Goal: Information Seeking & Learning: Find specific page/section

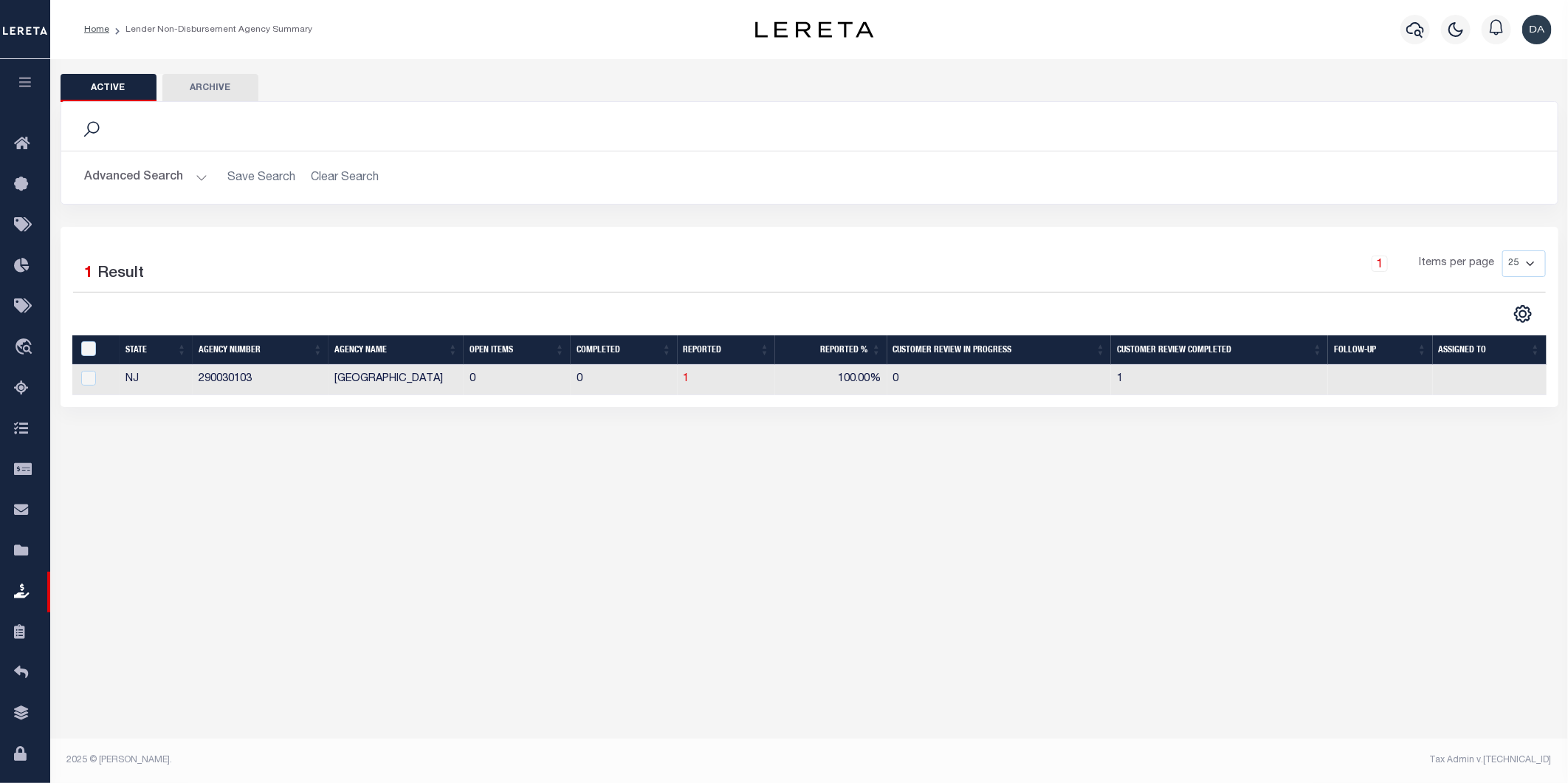
click at [18, 83] on icon "button" at bounding box center [25, 82] width 17 height 13
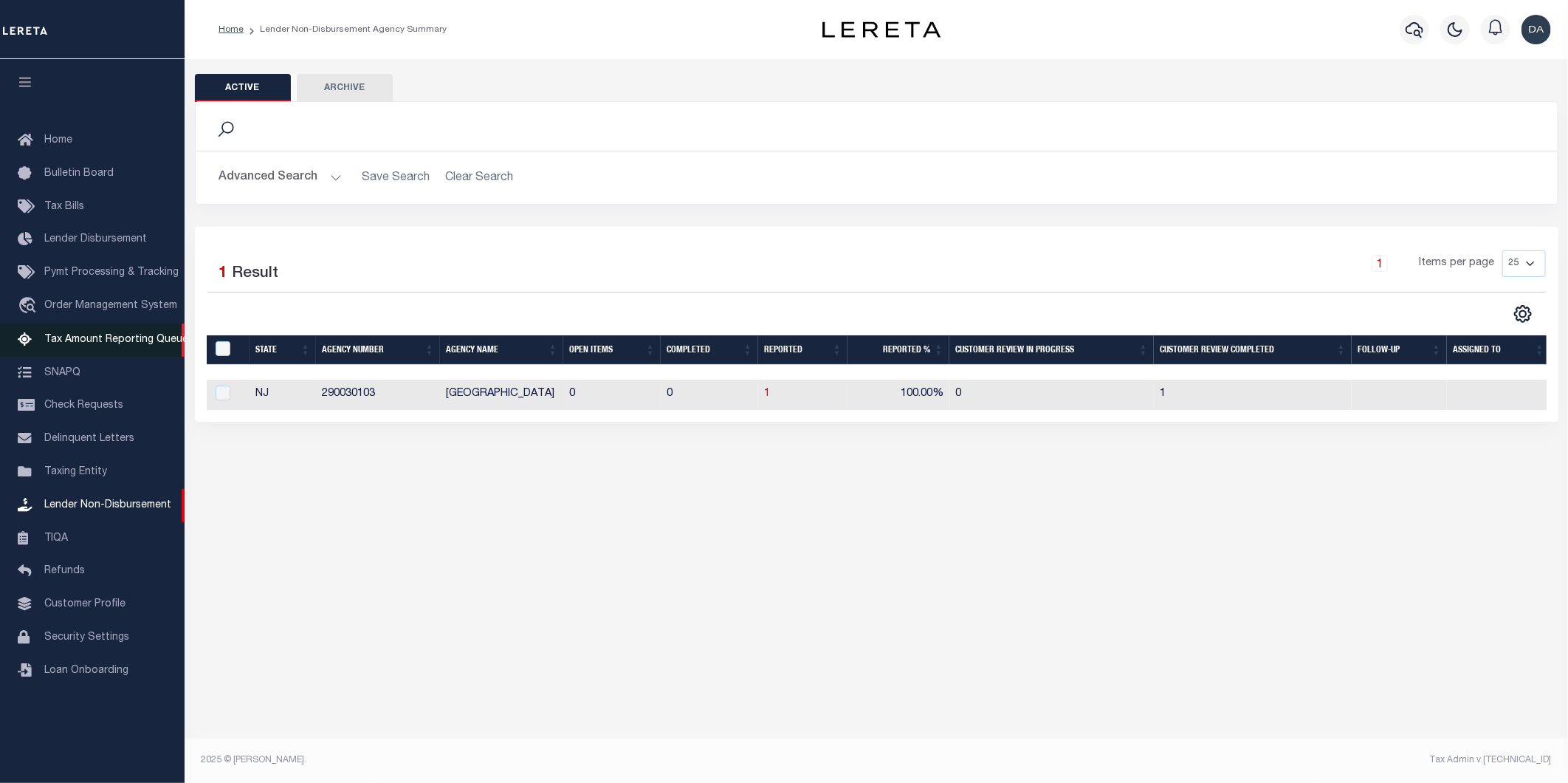
click at [96, 336] on span "Tax Amount Reporting Queue" at bounding box center [116, 339] width 144 height 10
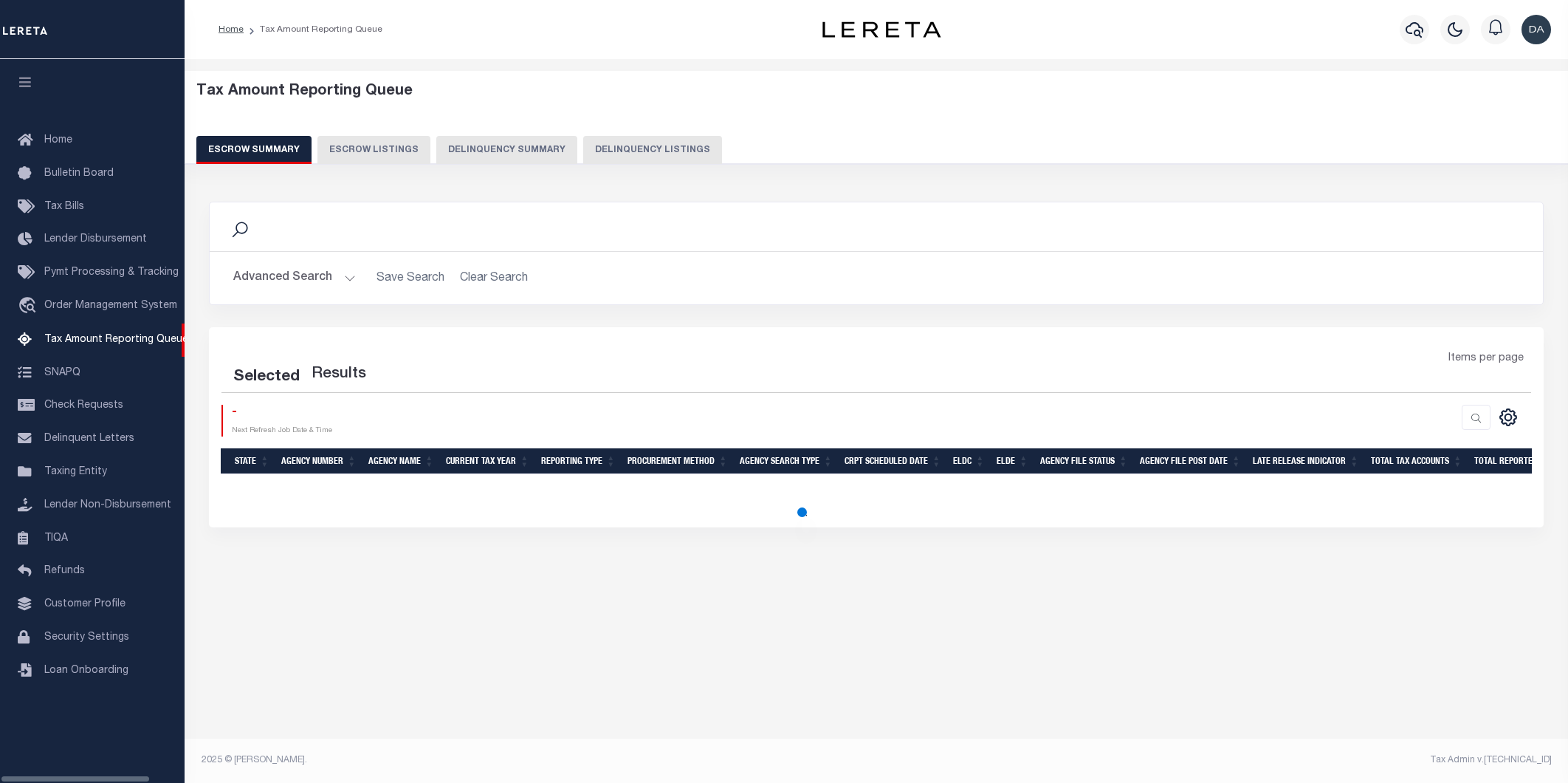
select select "100"
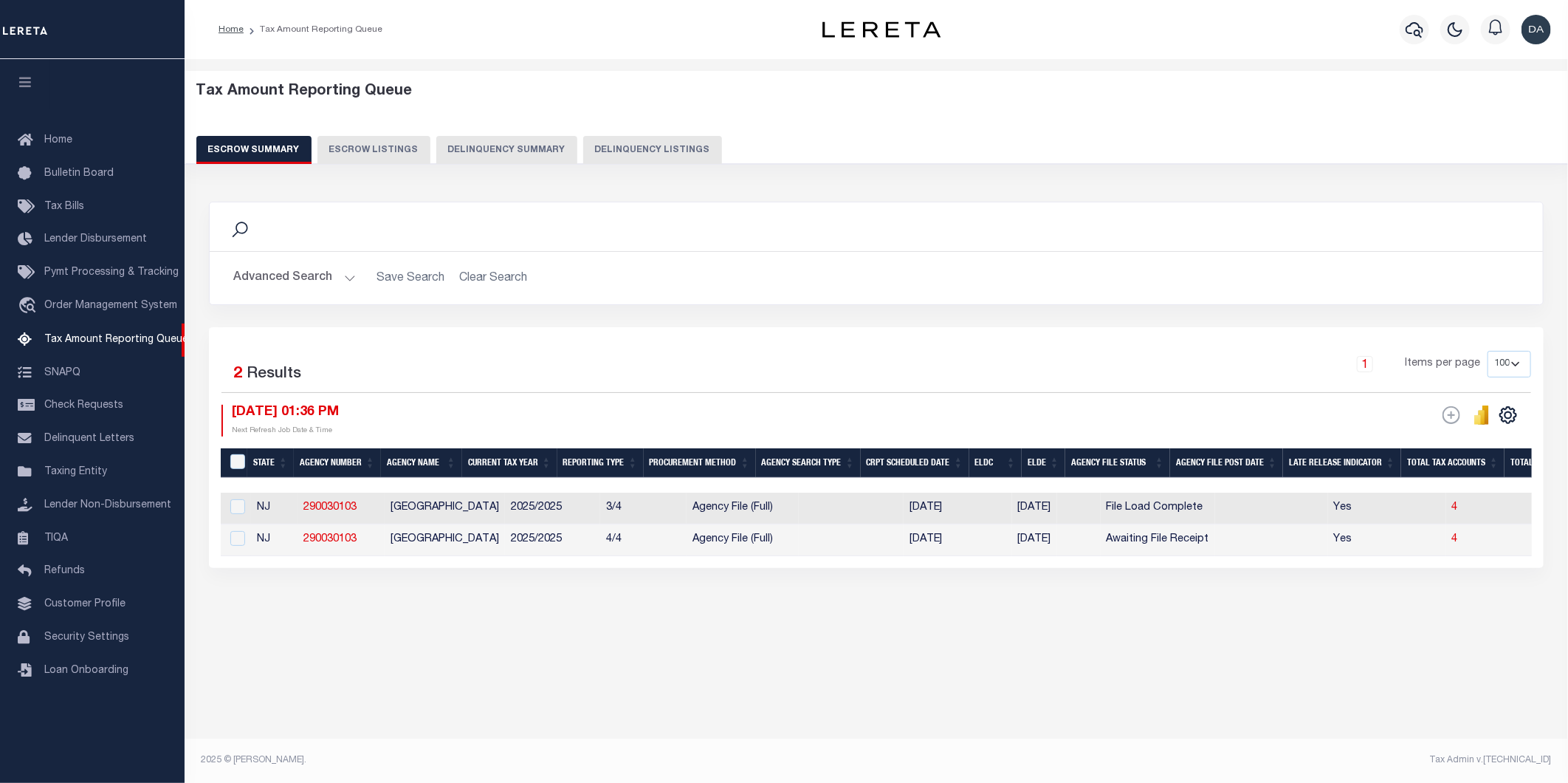
click at [475, 286] on h2 "Advanced Search Save Search Clear Search EscrowSummaryGridWrapper_dynamictable_…" at bounding box center [875, 278] width 1309 height 29
click at [477, 269] on h2 "Advanced Search Save Search Clear Search EscrowSummaryGridWrapper_dynamictable_…" at bounding box center [875, 278] width 1309 height 29
click at [481, 276] on h2 "Advanced Search Save Search Clear Search EscrowSummaryGridWrapper_dynamictable_…" at bounding box center [875, 278] width 1309 height 29
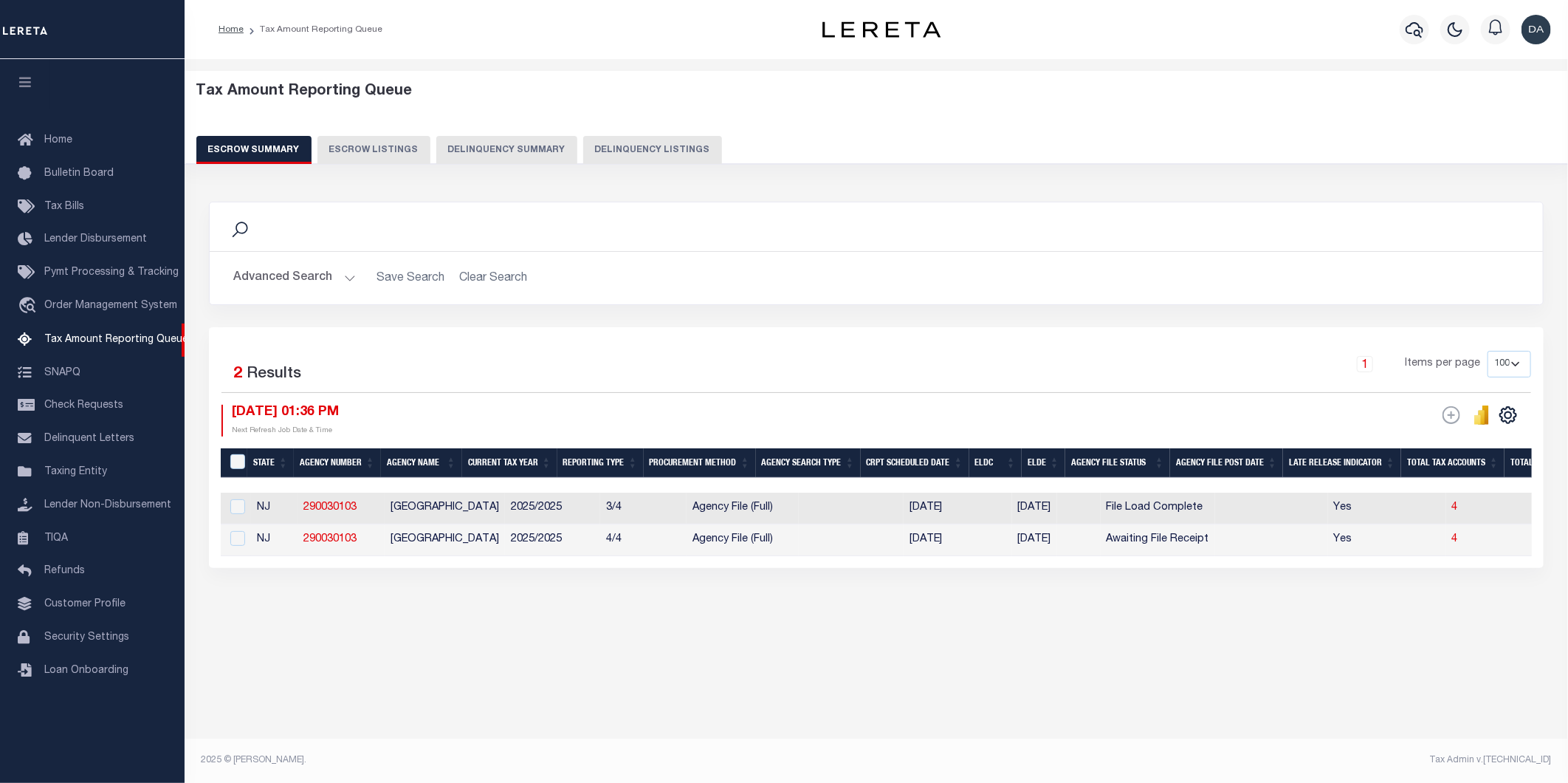
click at [313, 283] on button "Advanced Search" at bounding box center [294, 278] width 123 height 29
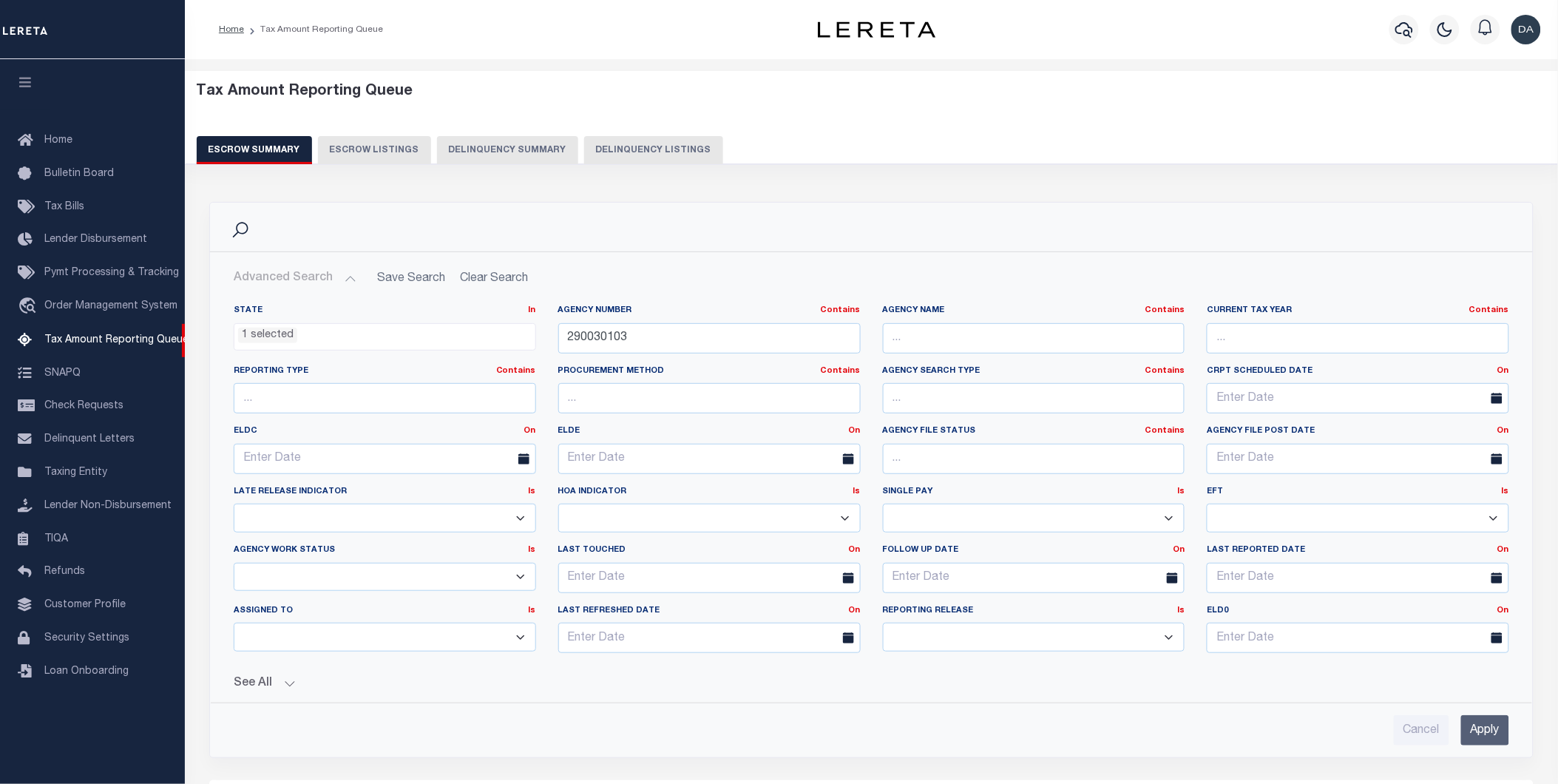
click at [482, 272] on h2 "Advanced Search Save Search Clear Search EscrowSummaryGridWrapper_dynamictable_…" at bounding box center [872, 278] width 1300 height 29
click at [486, 273] on h2 "Advanced Search Save Search Clear Search EscrowSummaryGridWrapper_dynamictable_…" at bounding box center [872, 278] width 1300 height 29
click at [488, 273] on h2 "Advanced Search Save Search Clear Search EscrowSummaryGridWrapper_dynamictable_…" at bounding box center [872, 278] width 1300 height 29
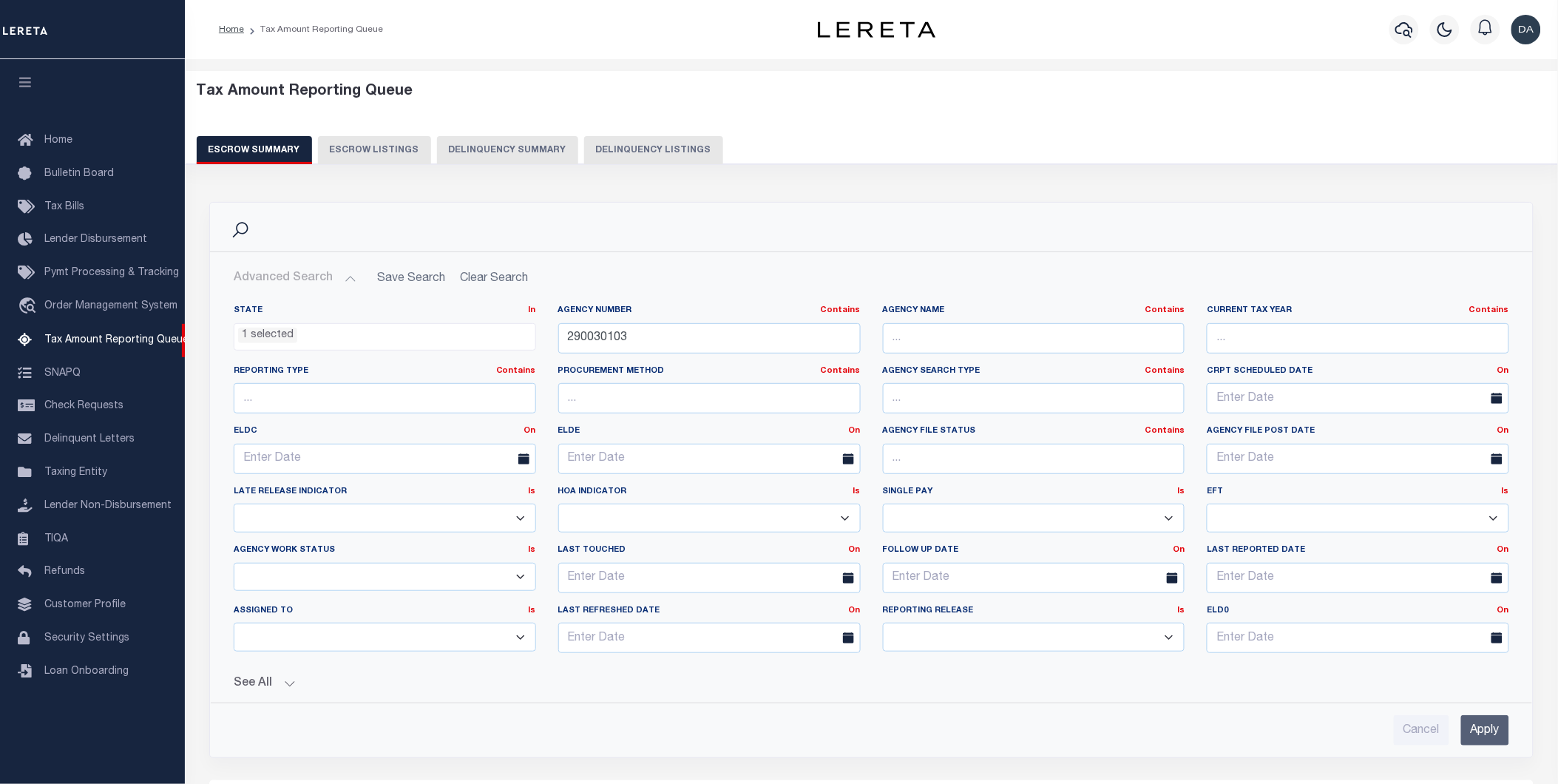
click at [496, 279] on h2 "Advanced Search Save Search Clear Search EscrowSummaryGridWrapper_dynamictable_…" at bounding box center [872, 278] width 1300 height 29
click at [502, 294] on div "Advanced Search Save Search Clear Search EscrowSummaryGridWrapper_dynamictable_…" at bounding box center [872, 504] width 1300 height 482
click at [503, 290] on h2 "Advanced Search Save Search Clear Search EscrowSummaryGridWrapper_dynamictable_…" at bounding box center [872, 278] width 1300 height 29
click at [500, 272] on h2 "Advanced Search Save Search Clear Search EscrowSummaryGridWrapper_dynamictable_…" at bounding box center [872, 278] width 1300 height 29
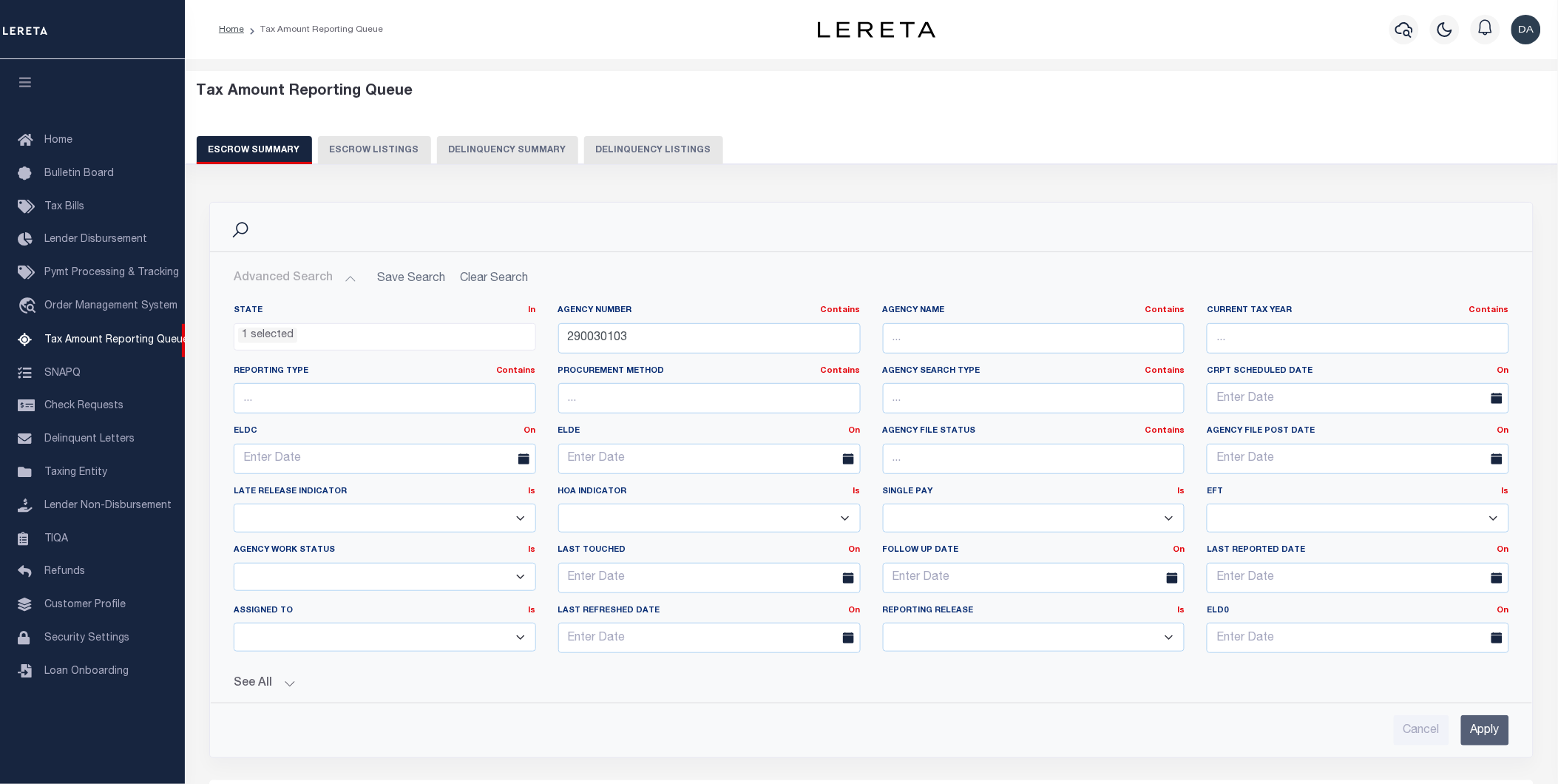
click at [500, 277] on h2 "Advanced Search Save Search Clear Search EscrowSummaryGridWrapper_dynamictable_…" at bounding box center [872, 278] width 1300 height 29
click at [506, 291] on h2 "Advanced Search Save Search Clear Search EscrowSummaryGridWrapper_dynamictable_…" at bounding box center [872, 278] width 1300 height 29
click at [506, 289] on h2 "Advanced Search Save Search Clear Search EscrowSummaryGridWrapper_dynamictable_…" at bounding box center [872, 278] width 1300 height 29
click at [506, 288] on h2 "Advanced Search Save Search Clear Search EscrowSummaryGridWrapper_dynamictable_…" at bounding box center [872, 278] width 1300 height 29
click at [357, 157] on button "Escrow Listings" at bounding box center [375, 150] width 113 height 28
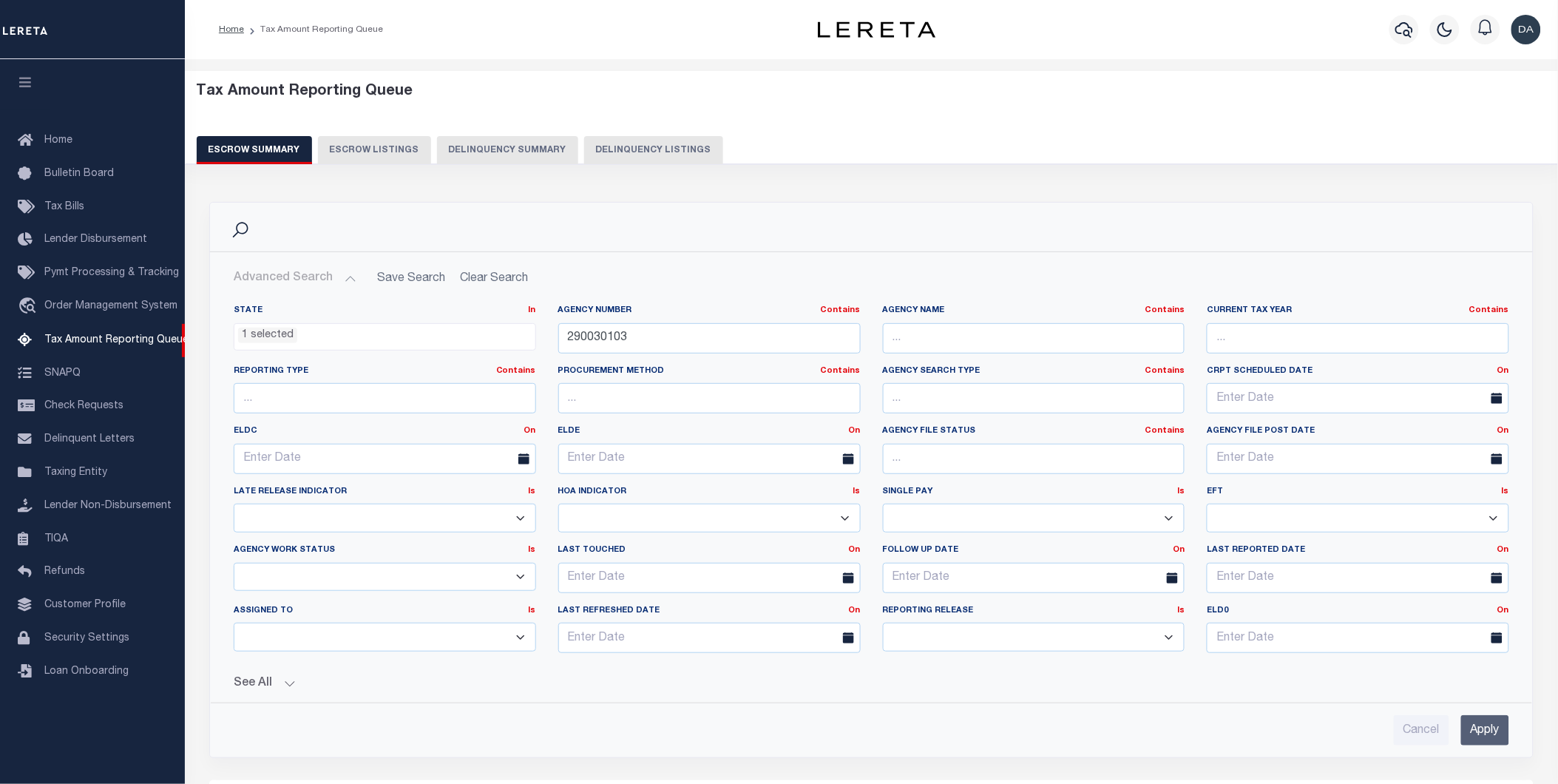
select select
select select "100"
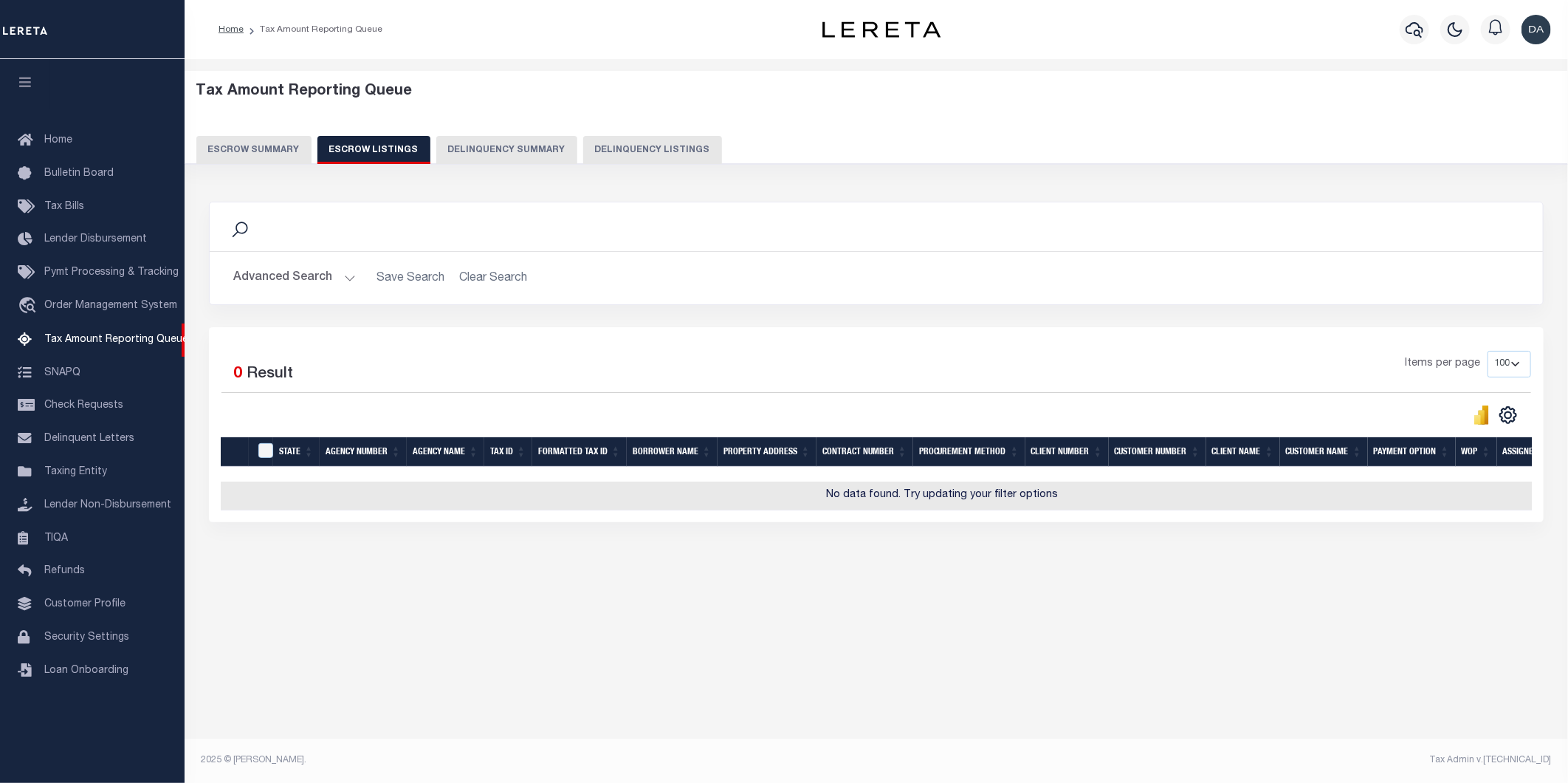
click at [487, 277] on h2 "Advanced Search Save Search Clear Search" at bounding box center [875, 278] width 1309 height 29
click at [295, 276] on button "Advanced Search" at bounding box center [294, 278] width 123 height 29
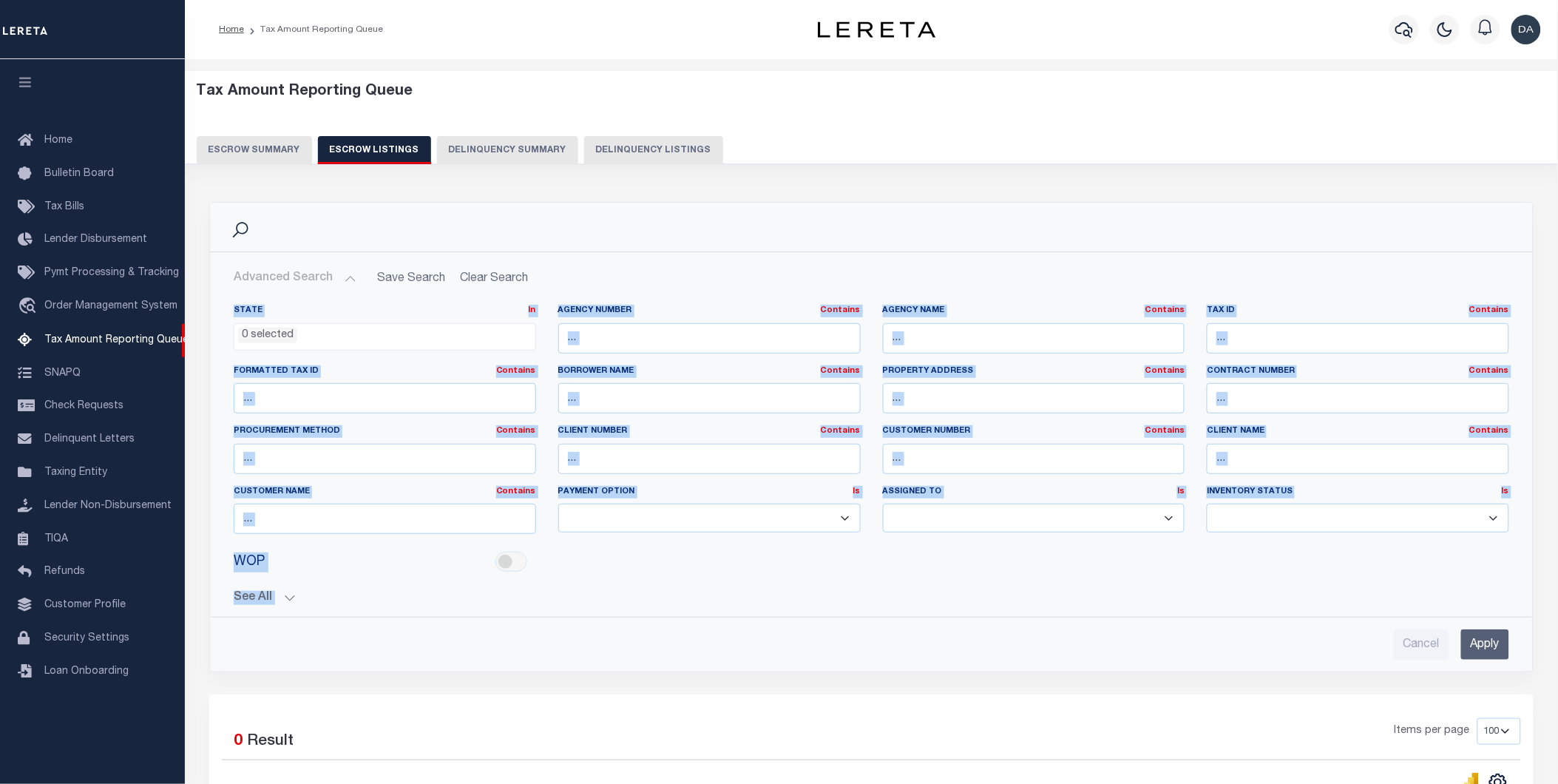
click at [270, 335] on li "0 selected" at bounding box center [268, 335] width 59 height 16
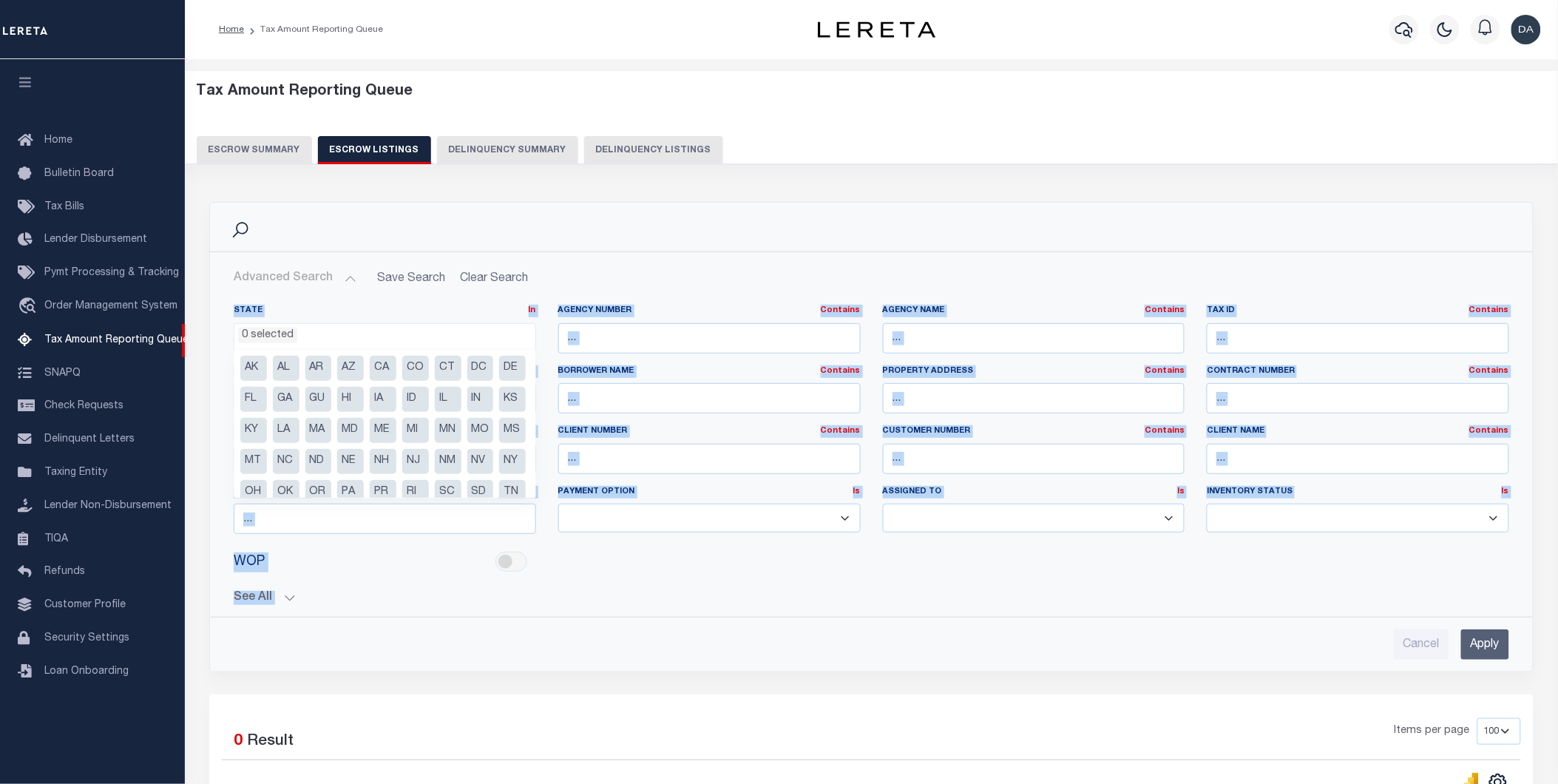
click at [267, 418] on li "KY" at bounding box center [254, 430] width 26 height 25
click at [435, 374] on li "CT" at bounding box center [448, 368] width 26 height 25
click at [441, 366] on li "CT" at bounding box center [448, 368] width 26 height 25
select select "KY"
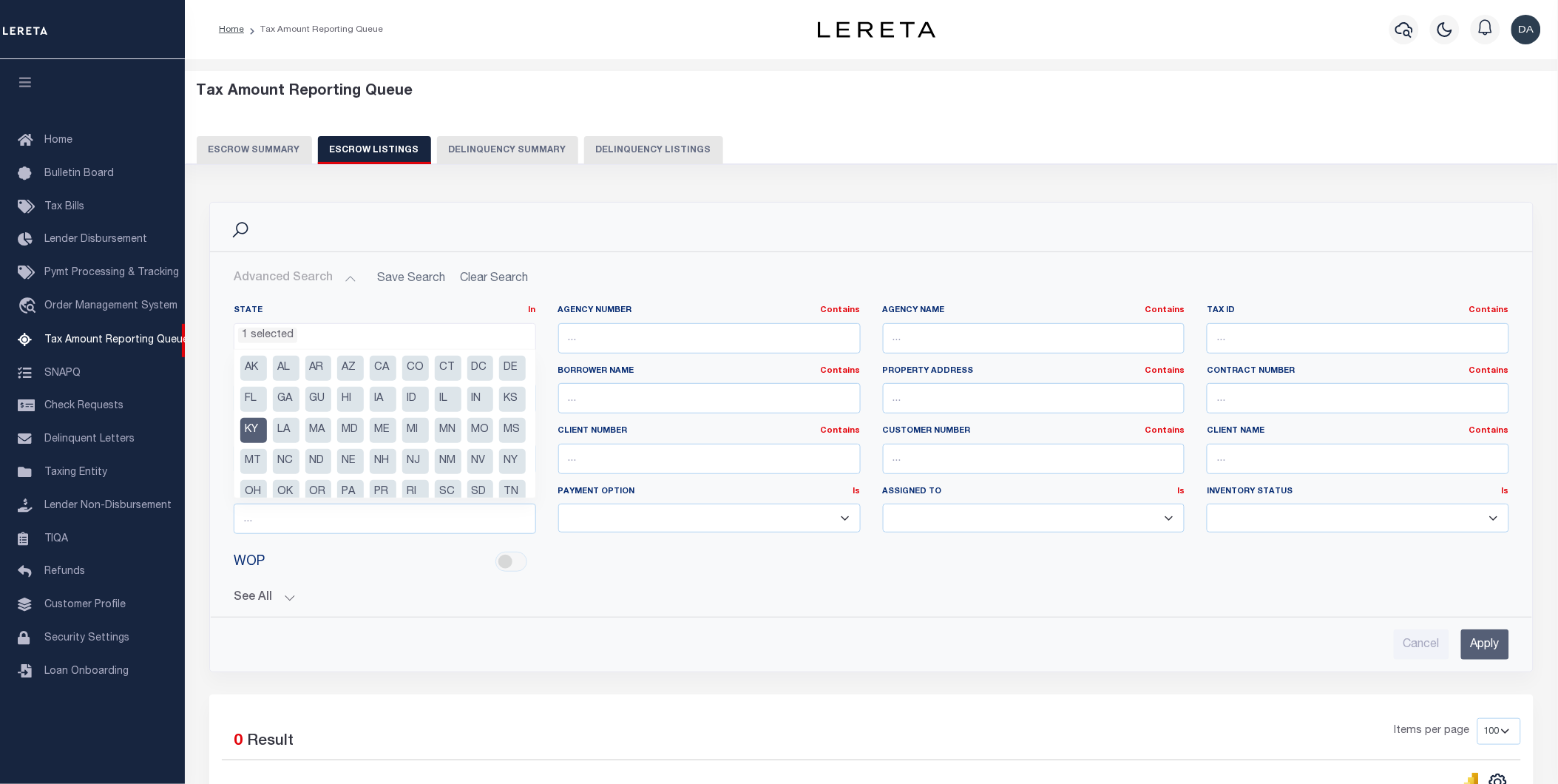
click at [409, 447] on ul "AK AL AR AZ CA CO CT DC DE FL [GEOGRAPHIC_DATA] GU HI IA ID IL IN KS [GEOGRAPHI…" at bounding box center [385, 423] width 301 height 147
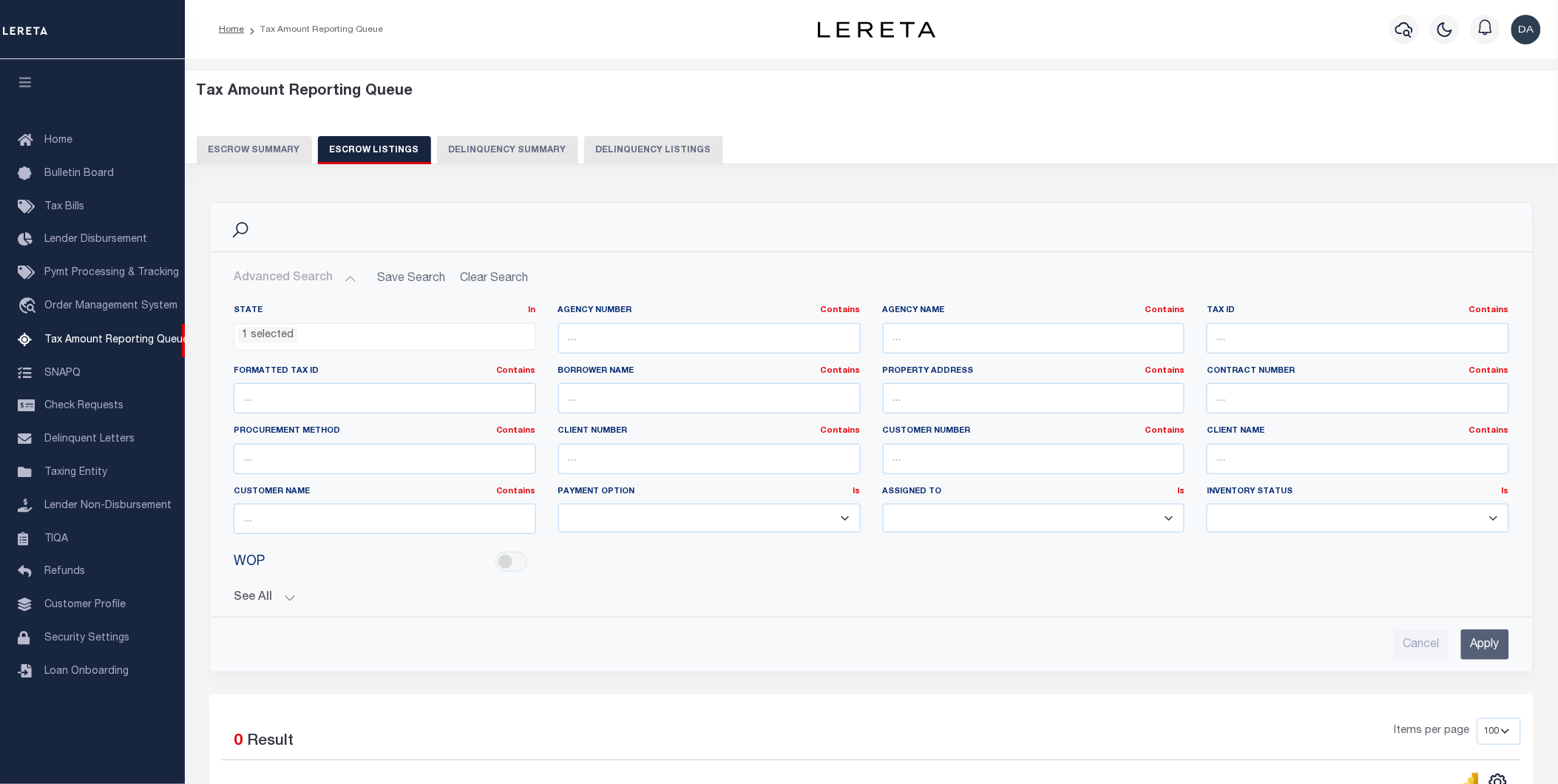
click at [1482, 640] on input "Apply" at bounding box center [1485, 644] width 48 height 30
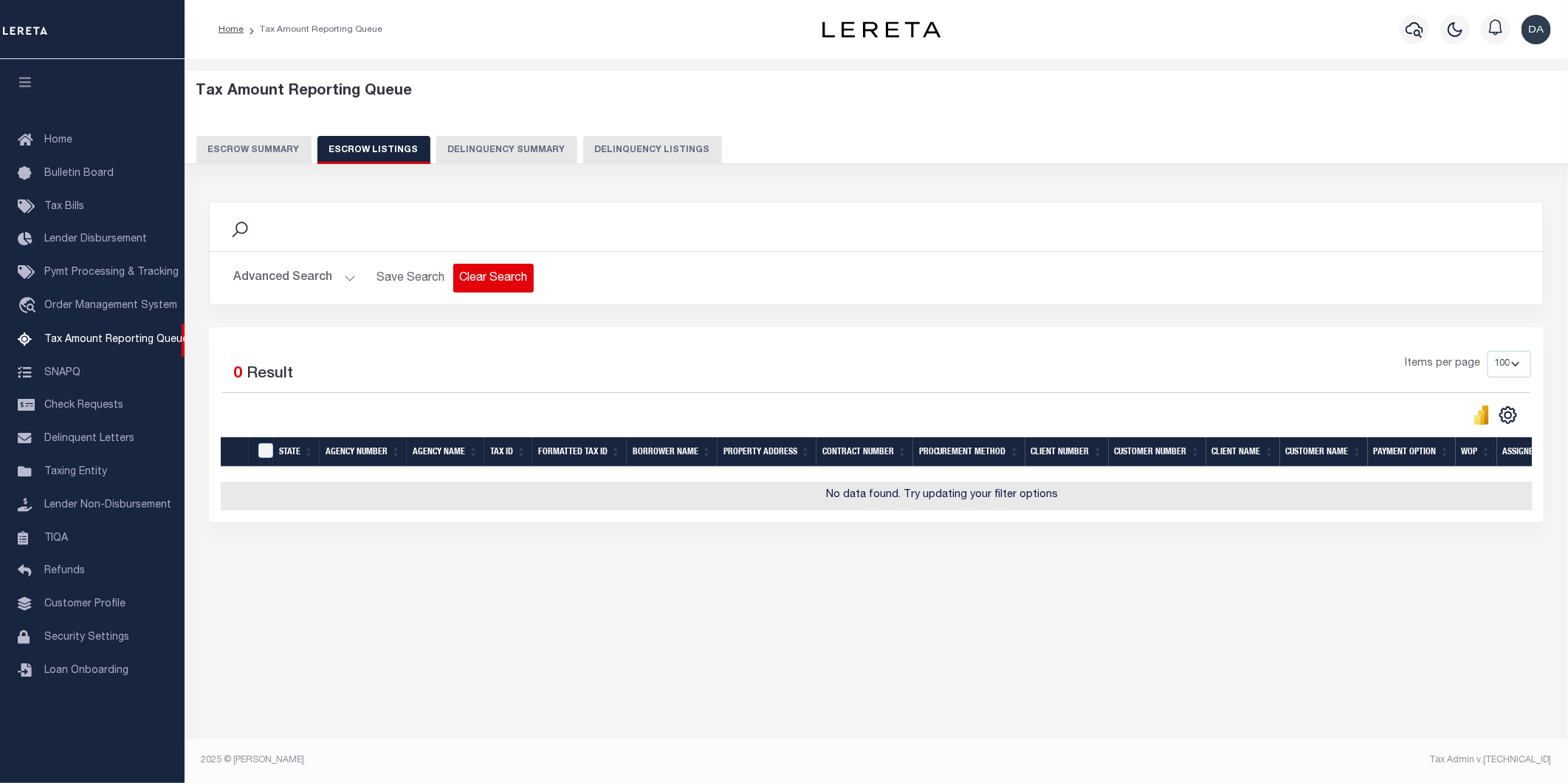
click at [490, 272] on button "Clear Search" at bounding box center [493, 278] width 81 height 29
click at [283, 152] on button "Escrow Summary" at bounding box center [253, 150] width 115 height 28
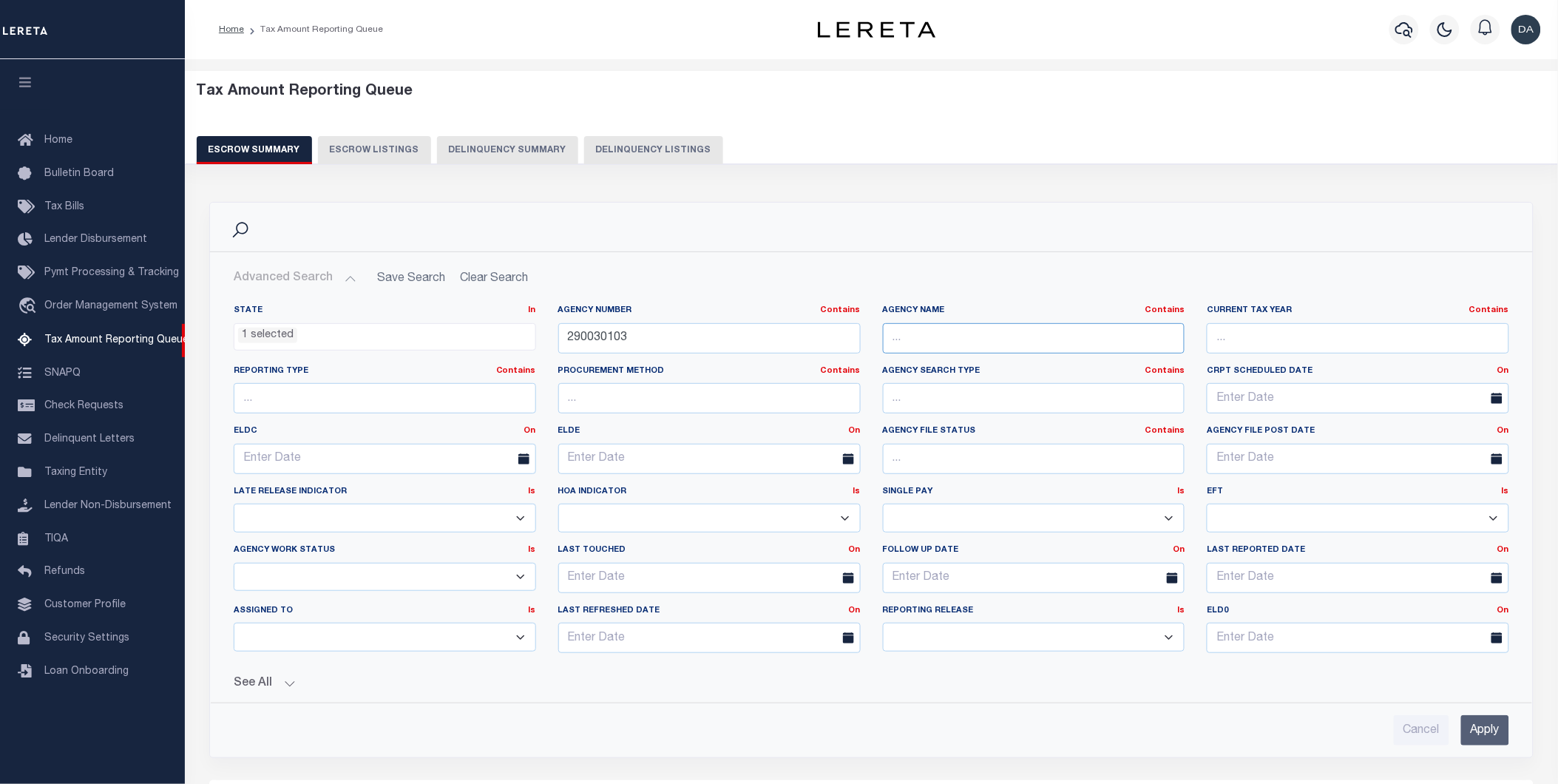
click at [994, 331] on input "text" at bounding box center [1034, 338] width 302 height 30
click at [993, 335] on input "text" at bounding box center [1034, 338] width 302 height 30
type input "[GEOGRAPHIC_DATA]"
drag, startPoint x: 1477, startPoint y: 732, endPoint x: 1468, endPoint y: 740, distance: 12.0
click at [1477, 732] on input "Apply" at bounding box center [1485, 730] width 48 height 30
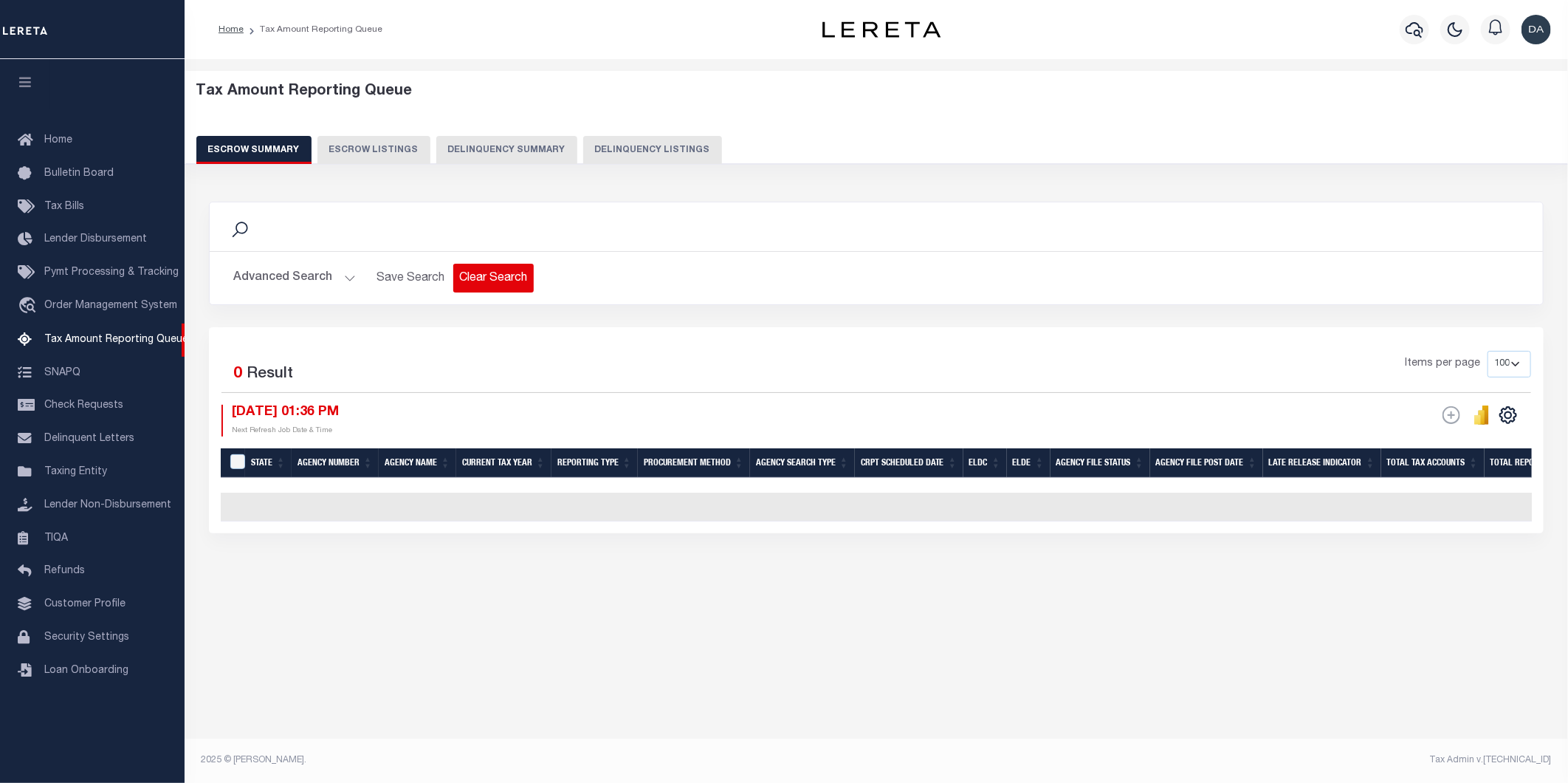
click at [499, 275] on button "Clear Search" at bounding box center [493, 278] width 81 height 29
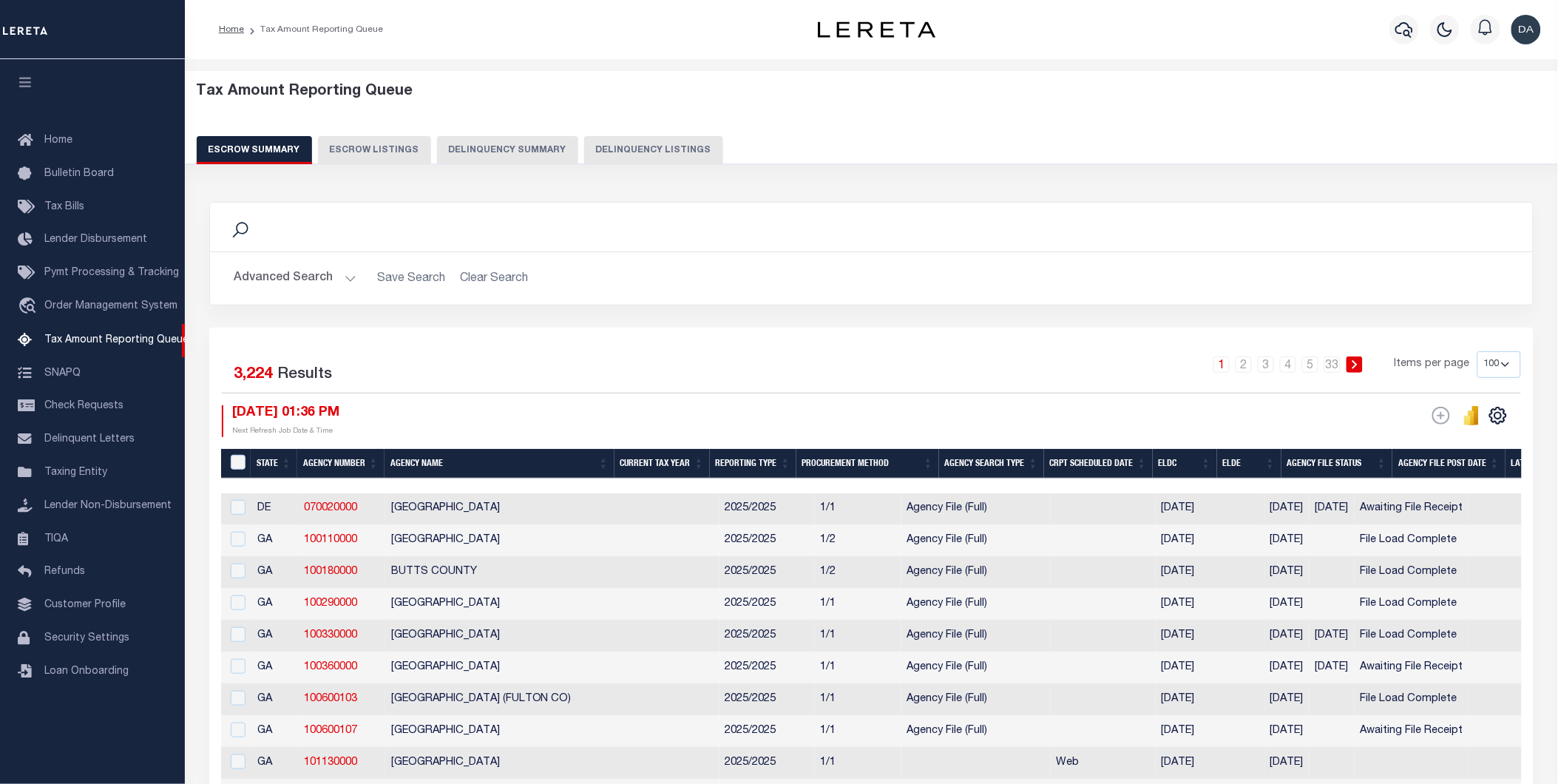
click at [294, 278] on button "Advanced Search" at bounding box center [295, 278] width 123 height 29
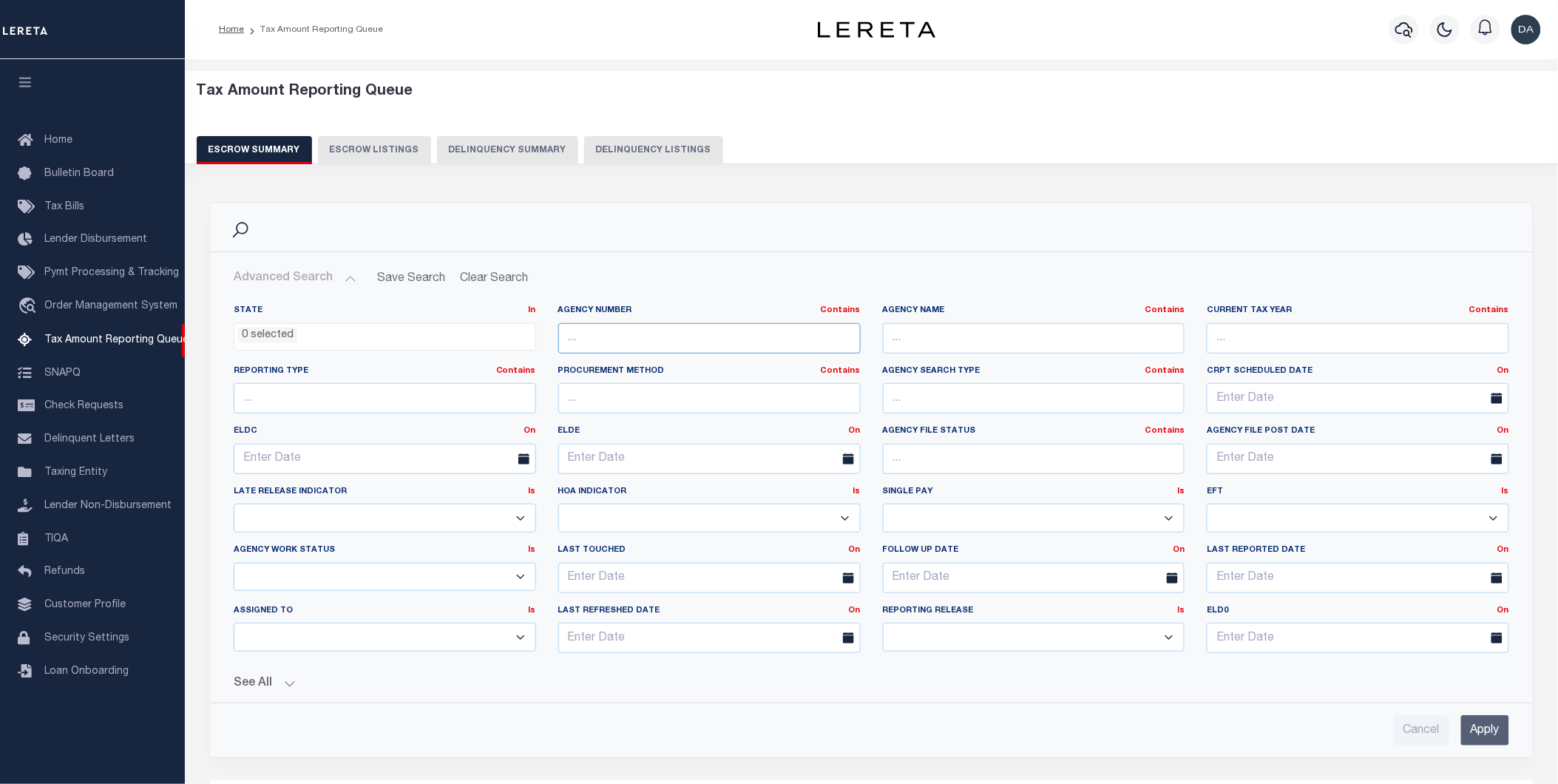
click at [728, 337] on input "text" at bounding box center [710, 338] width 302 height 30
drag, startPoint x: 627, startPoint y: 301, endPoint x: 555, endPoint y: 301, distance: 72.0
click at [555, 301] on div "State In In AK AL AR AZ CA CO CT DC DE FL GA GU HI IA ID IL IN KS [GEOGRAPHIC_D…" at bounding box center [871, 492] width 1321 height 398
copy label "Agency Number"
click at [334, 158] on button "Escrow Listings" at bounding box center [375, 150] width 113 height 28
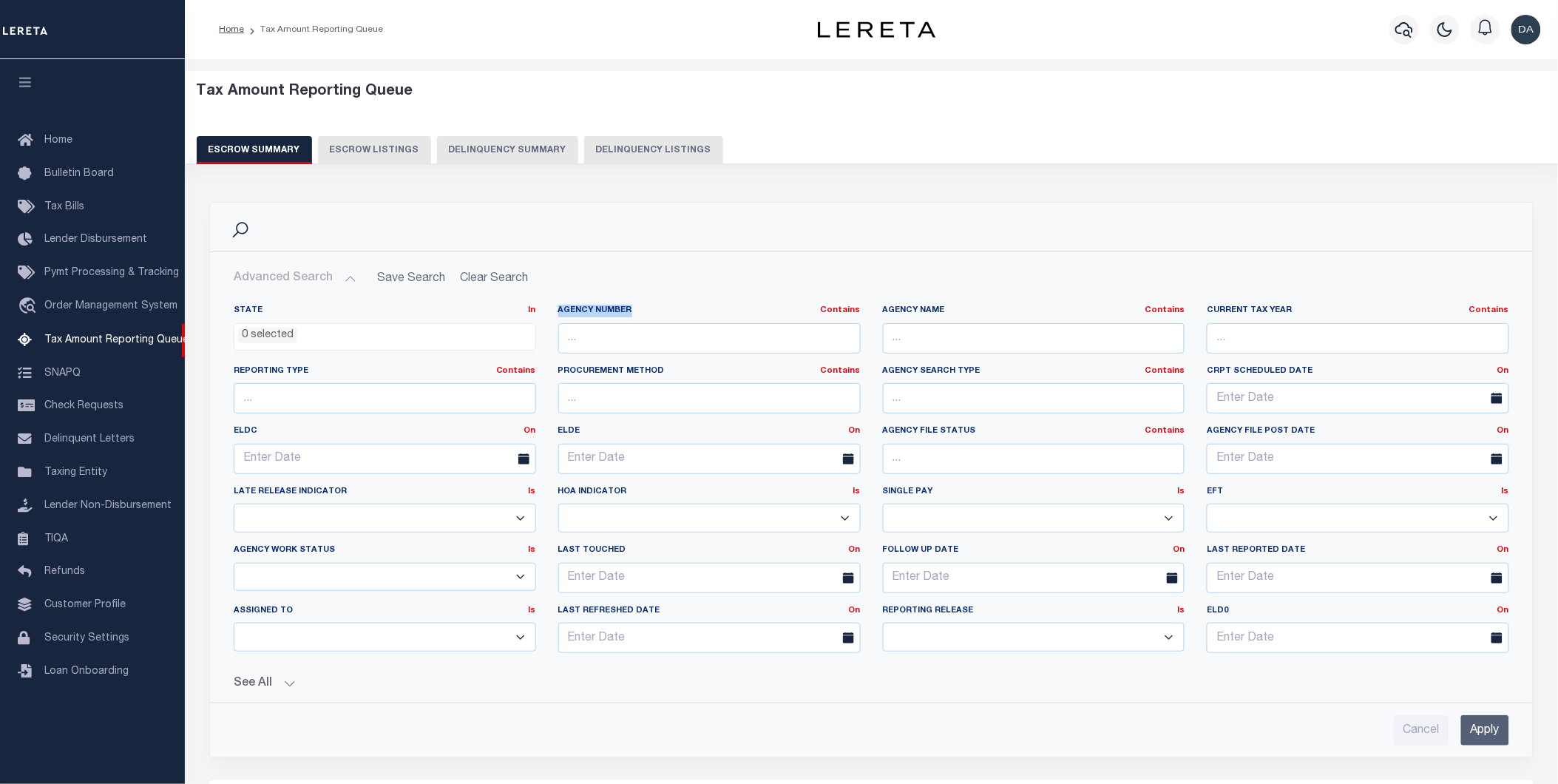
select select "100"
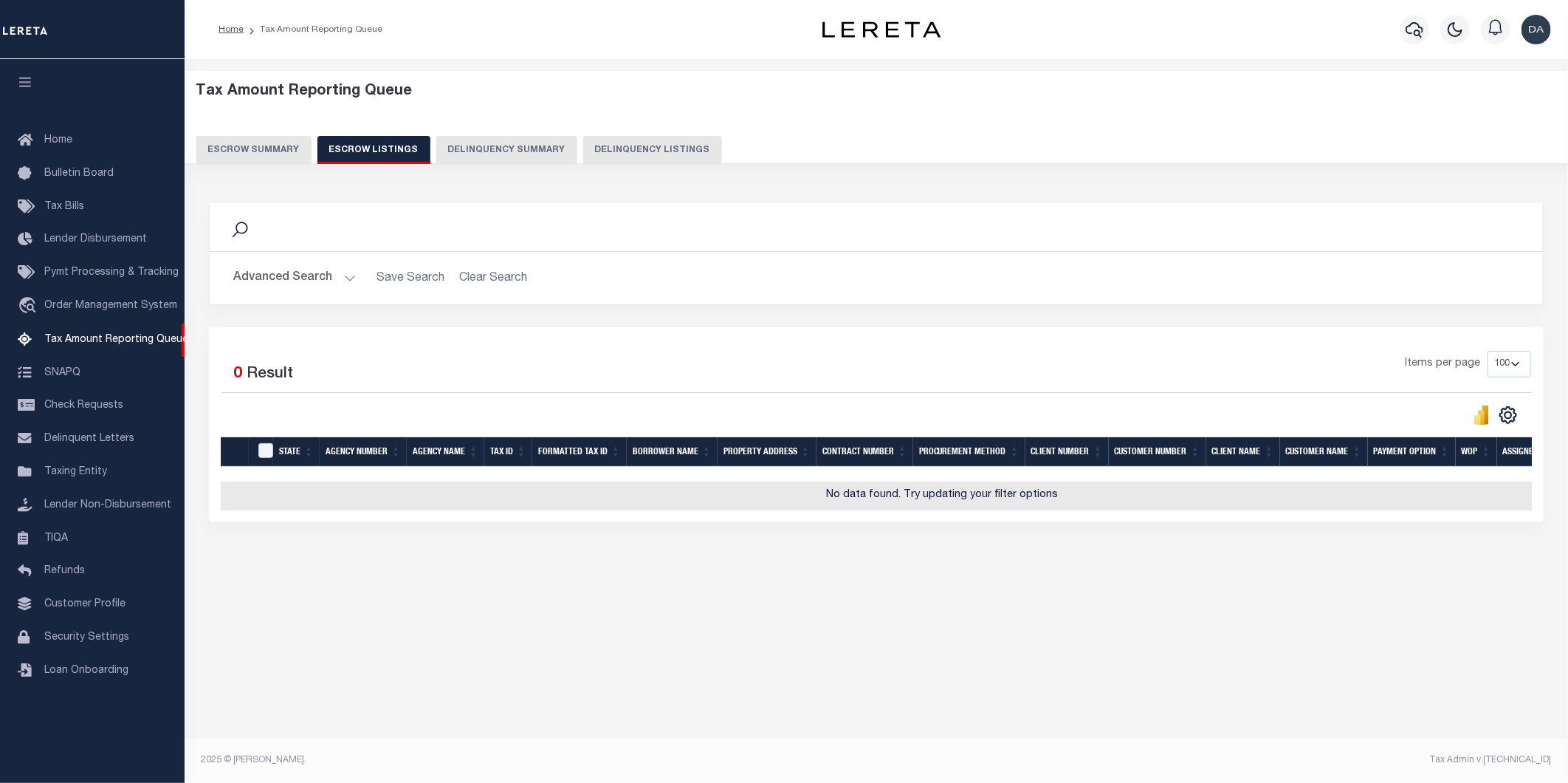
drag, startPoint x: 406, startPoint y: 153, endPoint x: 540, endPoint y: 144, distance: 134.3
click at [407, 154] on button "Escrow Listings" at bounding box center [374, 150] width 112 height 28
select select "100"
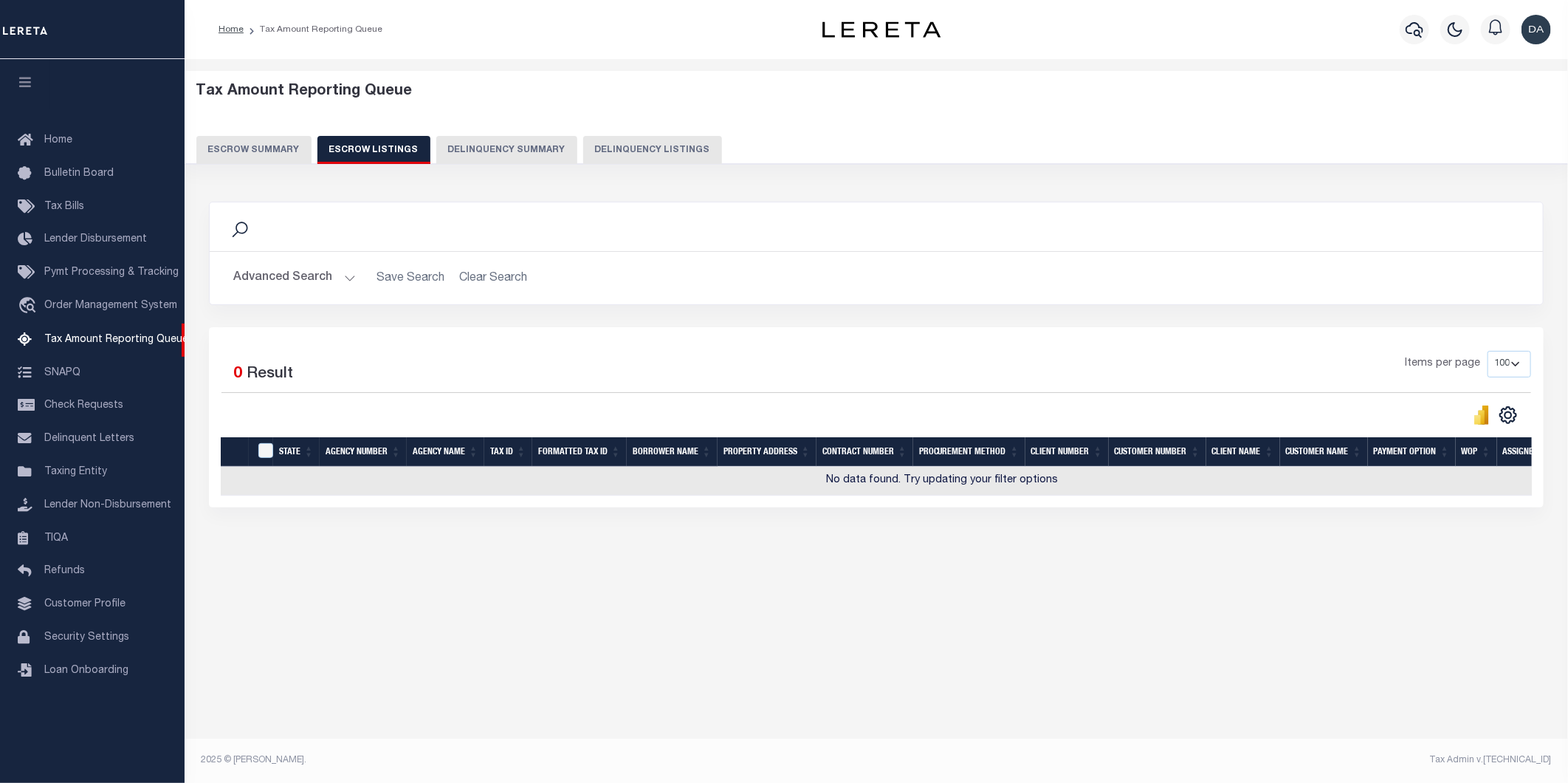
click at [540, 144] on button "Delinquency Summary" at bounding box center [506, 150] width 141 height 28
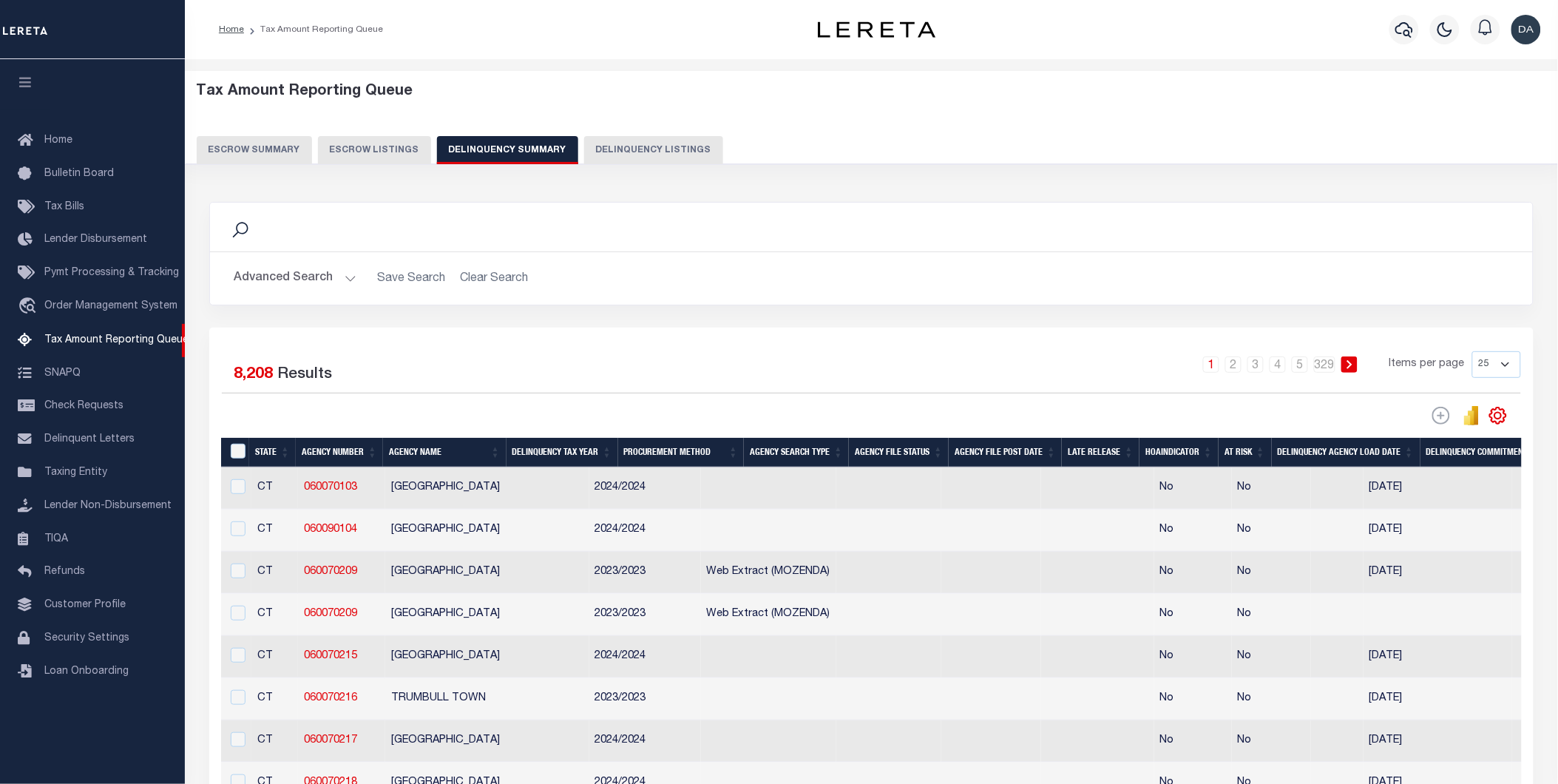
click at [504, 280] on h2 "Advanced Search Save Search Clear Search" at bounding box center [872, 278] width 1300 height 29
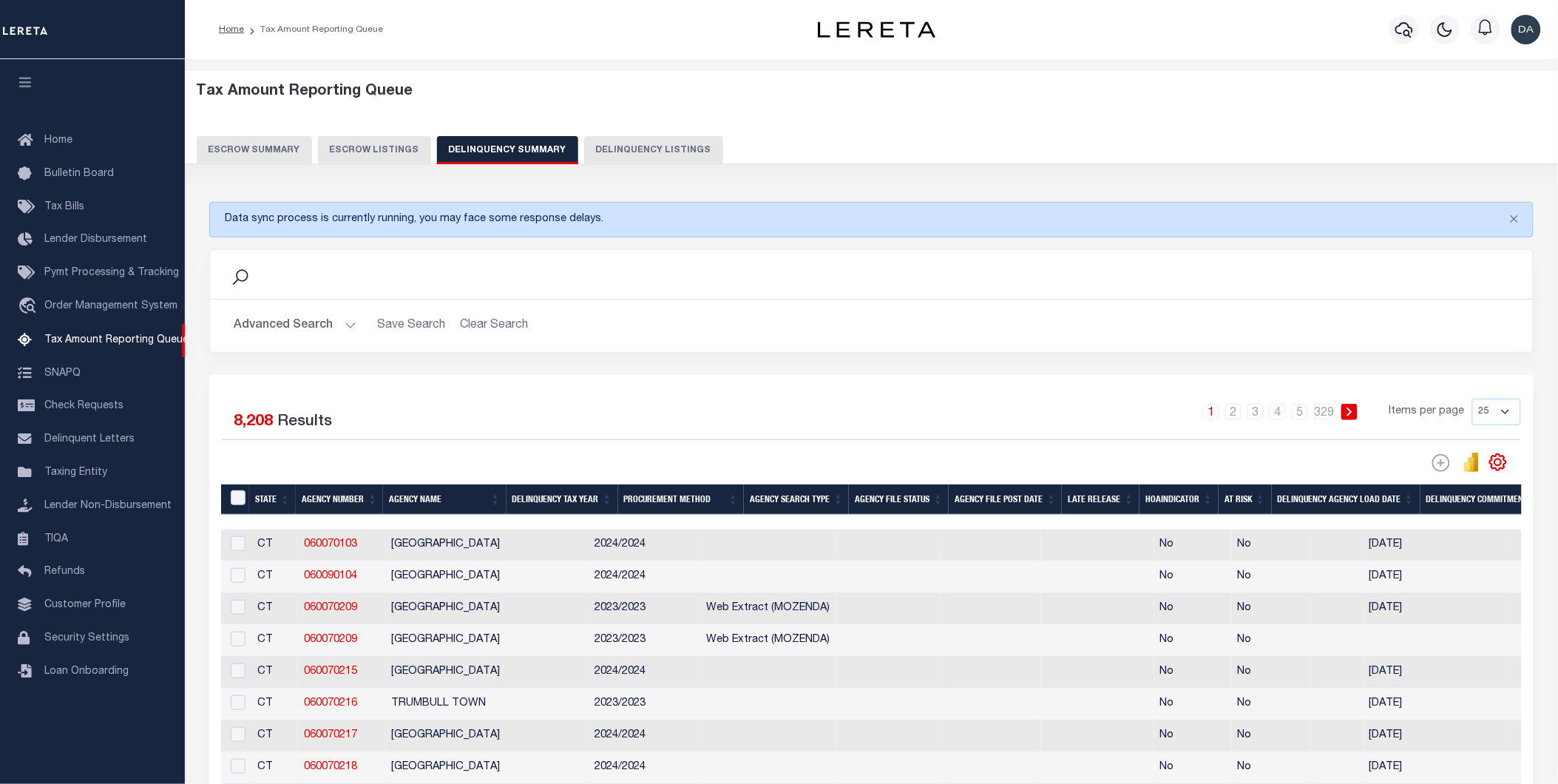
click at [504, 280] on div "Search Advanced Search Save Search Clear Search In In" at bounding box center [872, 300] width 1324 height 103
click at [504, 280] on div "Search" at bounding box center [872, 274] width 1300 height 25
click at [506, 326] on h2 "Advanced Search Save Search Clear Search" at bounding box center [872, 326] width 1300 height 29
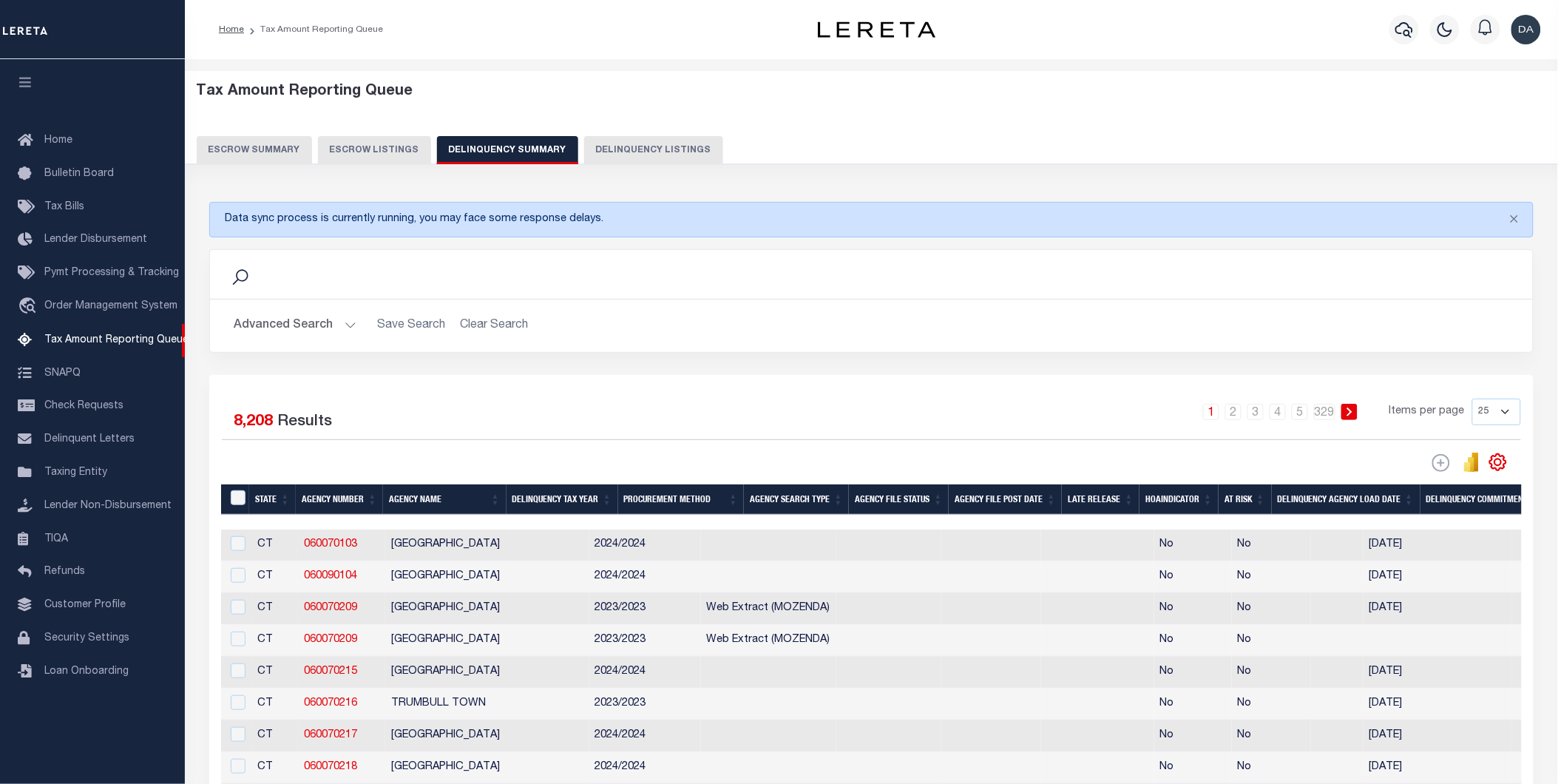
drag, startPoint x: 507, startPoint y: 322, endPoint x: 548, endPoint y: 270, distance: 66.2
click at [507, 322] on h2 "Advanced Search Save Search Clear Search" at bounding box center [872, 326] width 1300 height 29
click at [623, 150] on button "Delinquency Listings" at bounding box center [654, 150] width 139 height 28
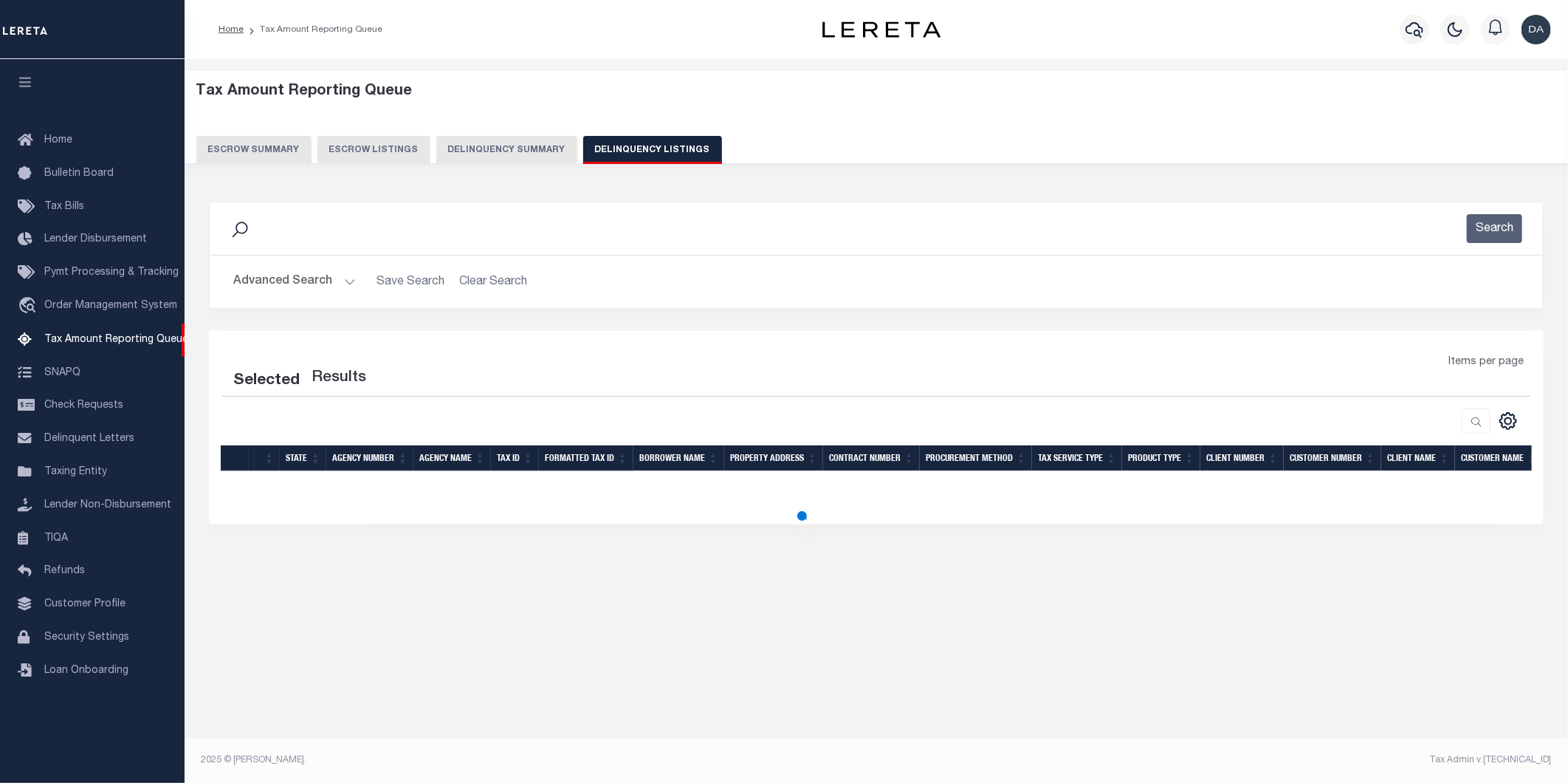
click at [261, 147] on button "Escrow Summary" at bounding box center [253, 150] width 115 height 28
